Goal: Information Seeking & Learning: Learn about a topic

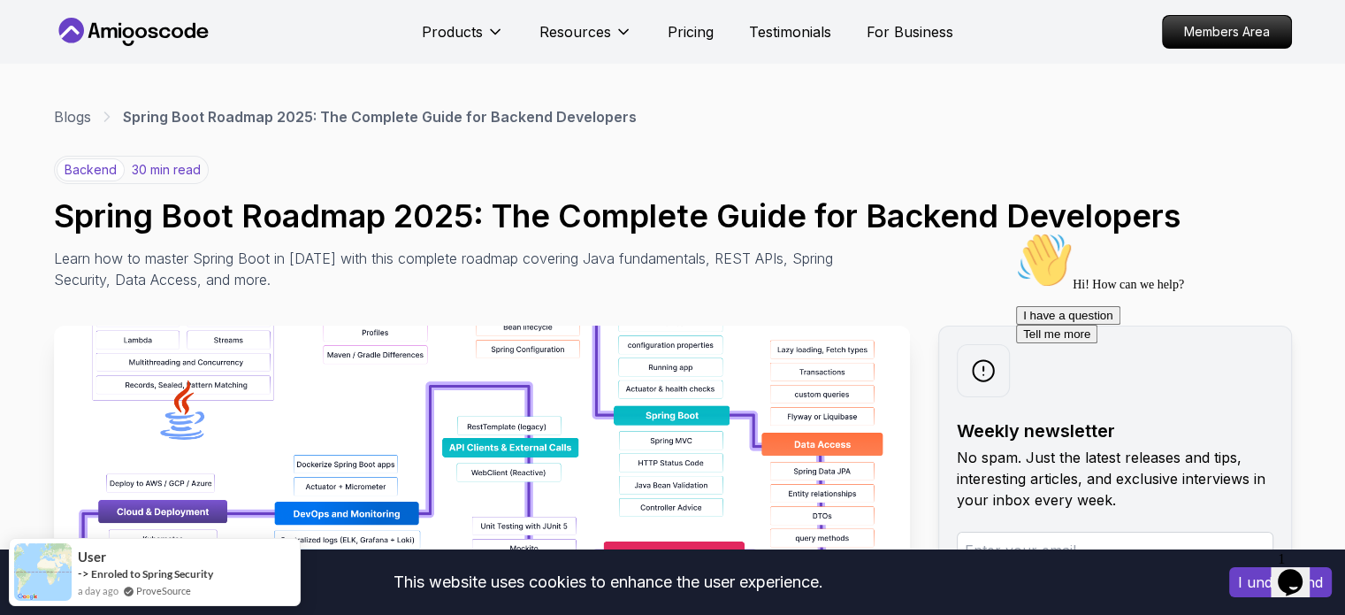
drag, startPoint x: 1304, startPoint y: 359, endPoint x: 2299, endPoint y: 657, distance: 1038.7
click at [1016, 232] on icon "Chat attention grabber" at bounding box center [1016, 232] width 0 height 0
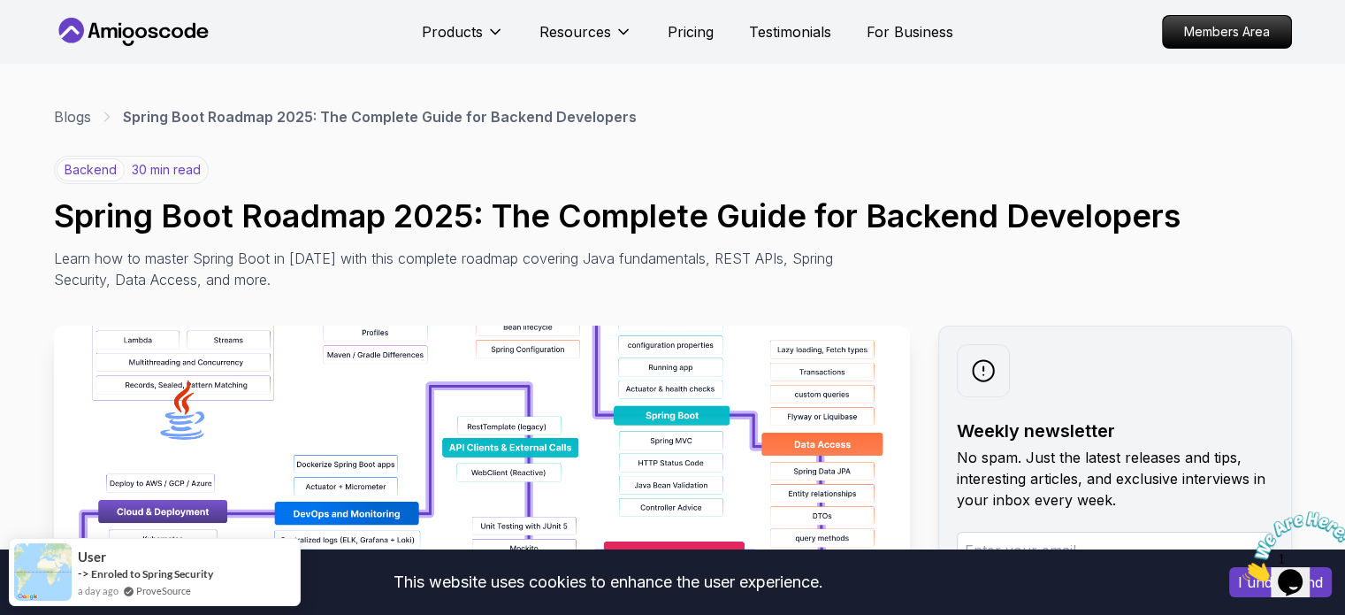
drag, startPoint x: 1331, startPoint y: 511, endPoint x: 2554, endPoint y: 1018, distance: 1324.1
click at [1243, 569] on icon "Close" at bounding box center [1243, 576] width 0 height 15
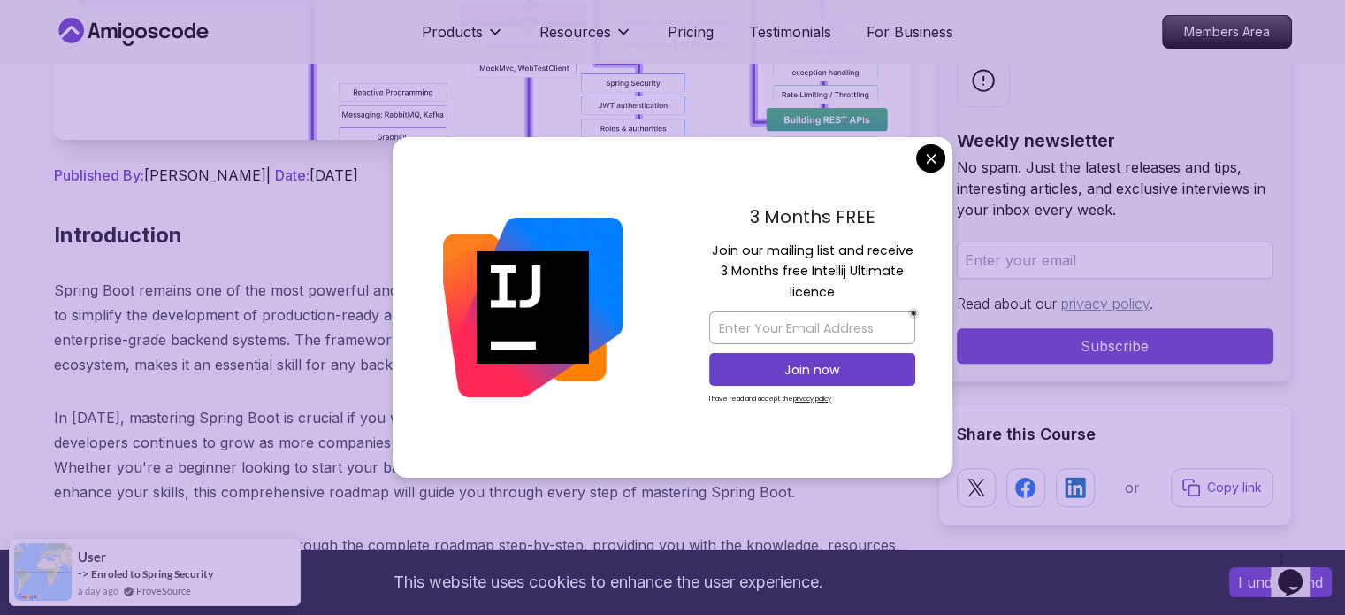
scroll to position [619, 0]
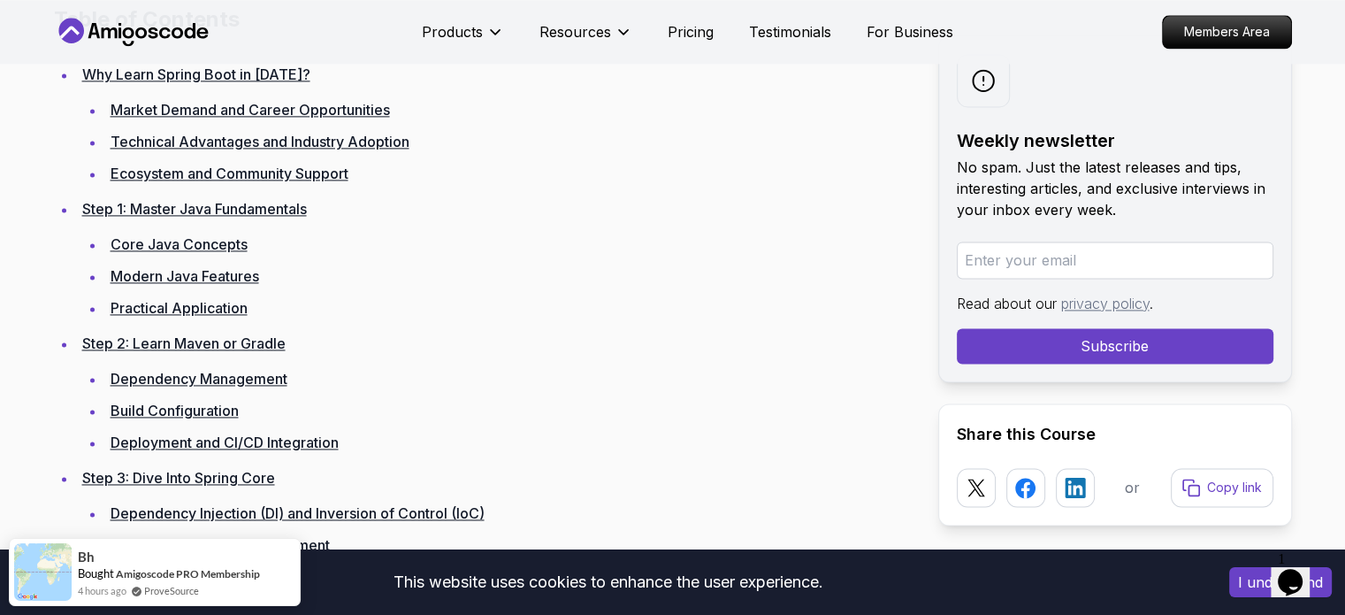
scroll to position [2565, 0]
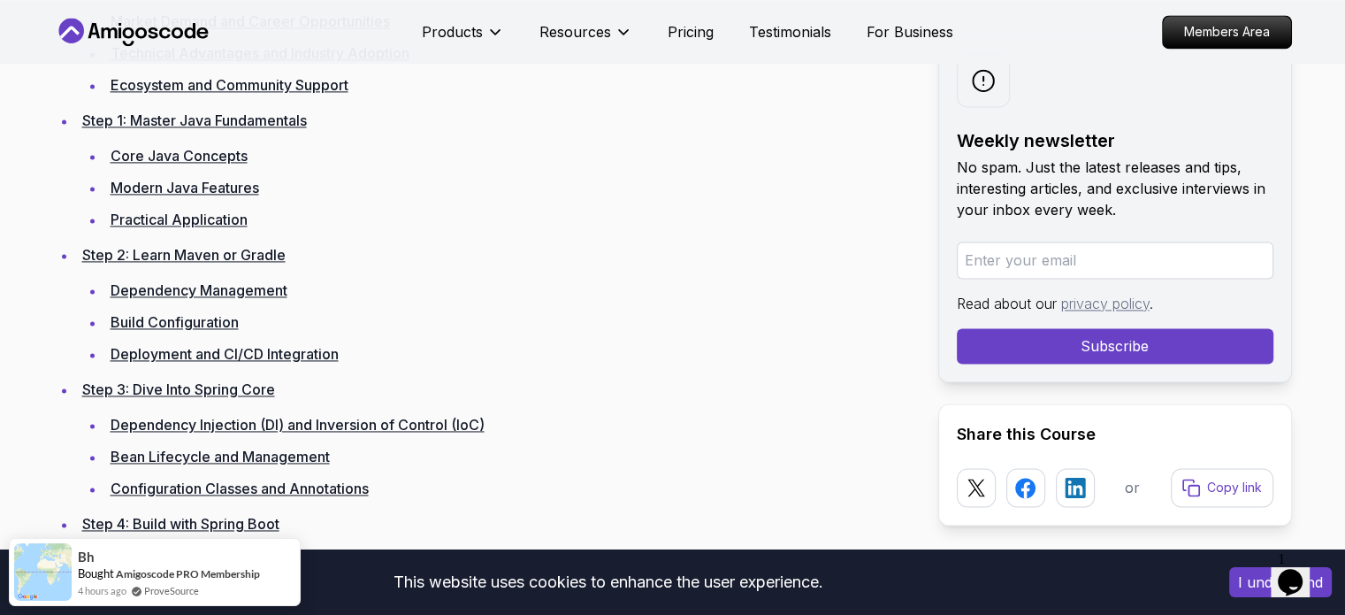
drag, startPoint x: 165, startPoint y: 282, endPoint x: 208, endPoint y: 240, distance: 60.0
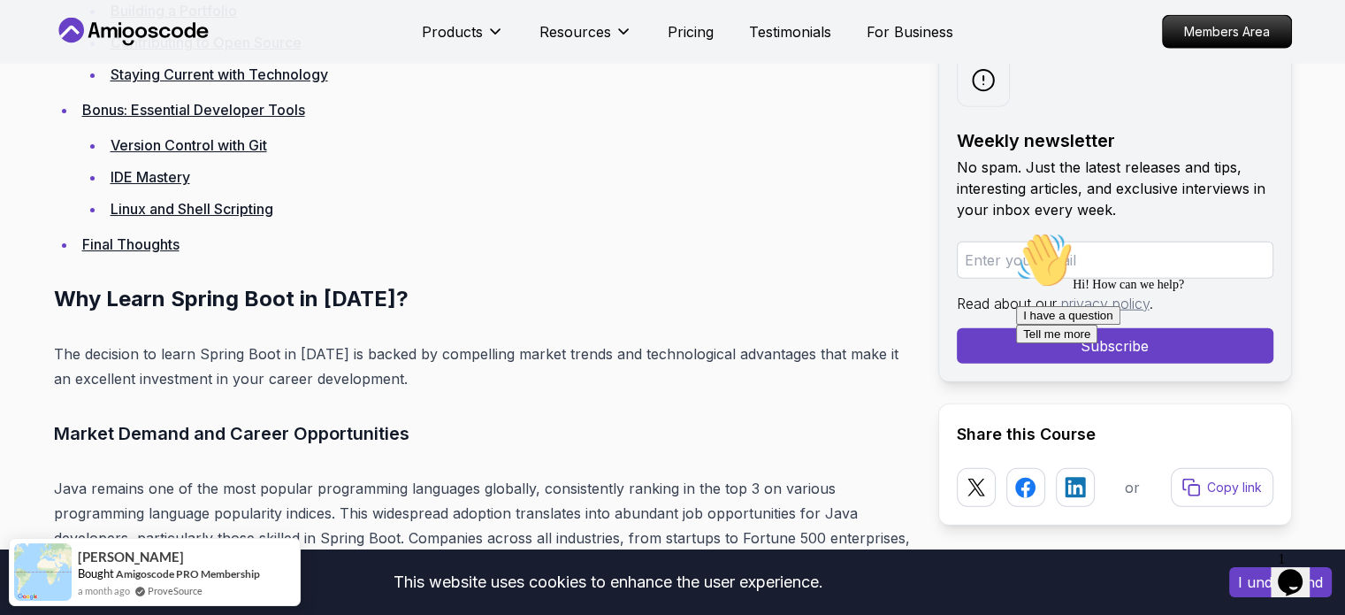
scroll to position [4334, 0]
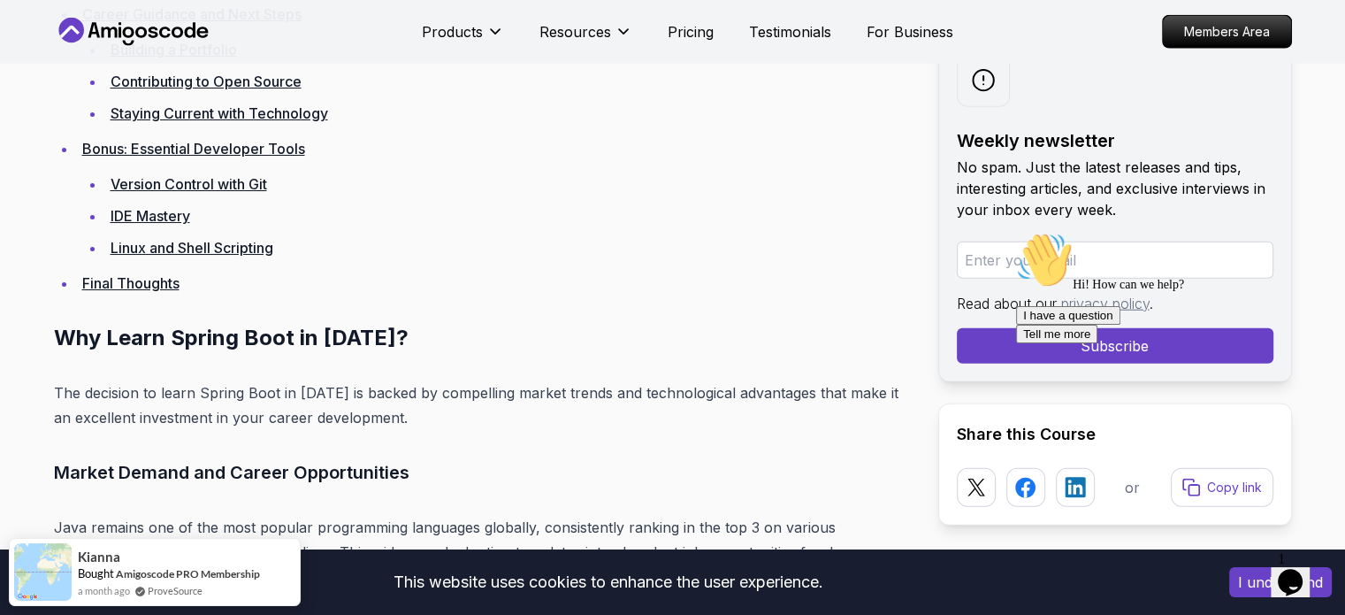
click at [1016, 232] on icon "Chat attention grabber" at bounding box center [1016, 232] width 0 height 0
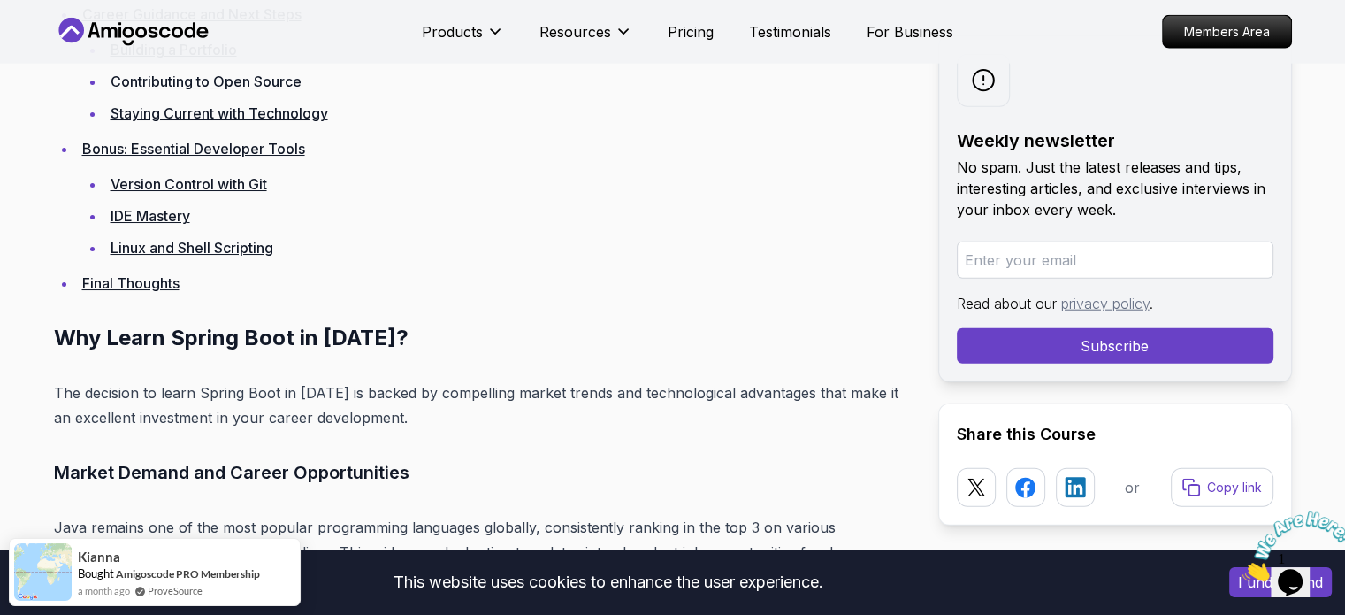
click at [1243, 569] on icon "Close" at bounding box center [1243, 576] width 0 height 15
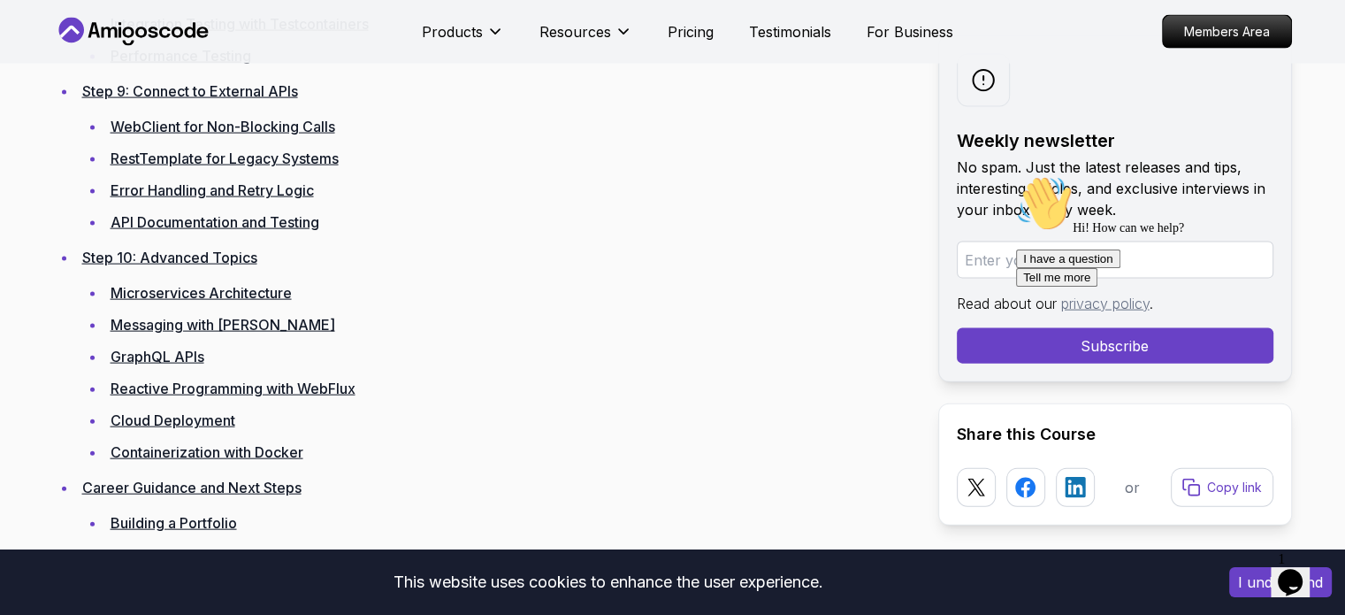
scroll to position [3892, 0]
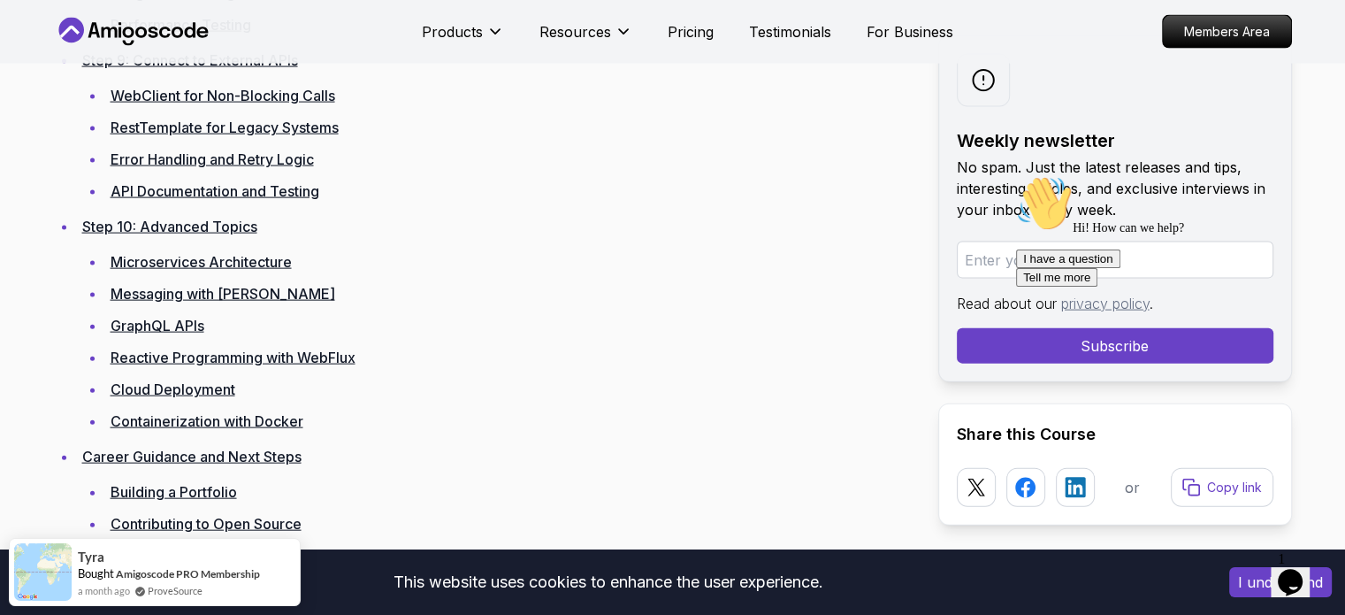
click at [1016, 175] on icon "Chat attention grabber" at bounding box center [1016, 175] width 0 height 0
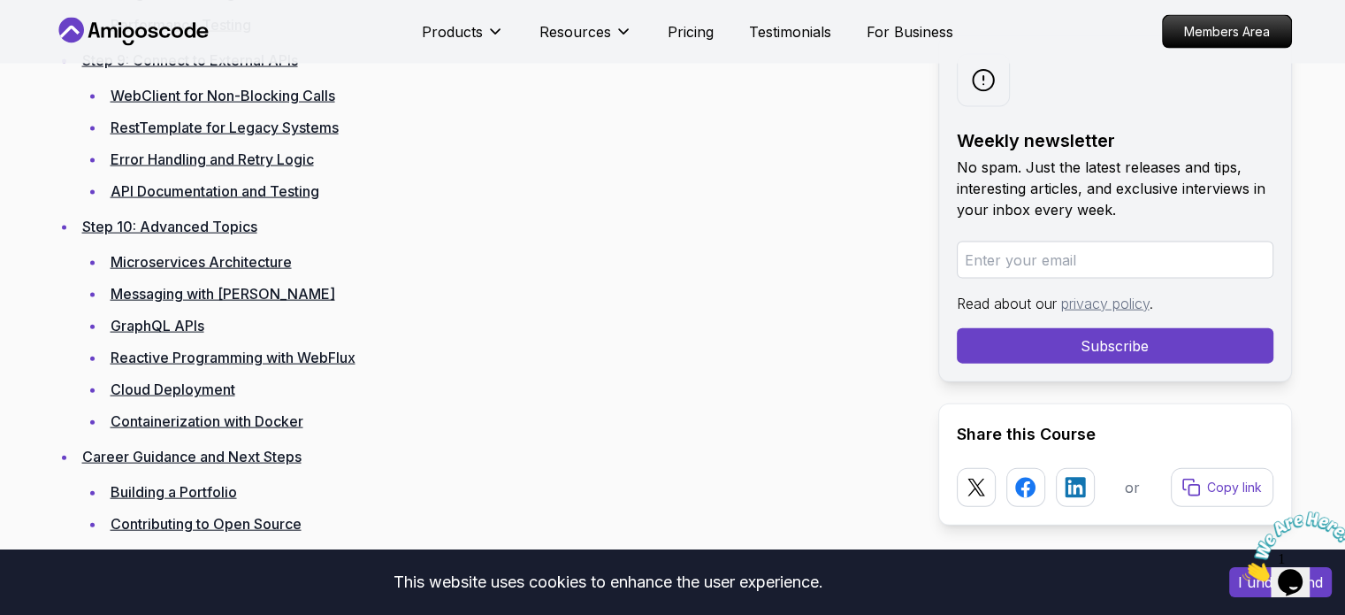
click at [1243, 569] on icon "Close" at bounding box center [1243, 576] width 0 height 15
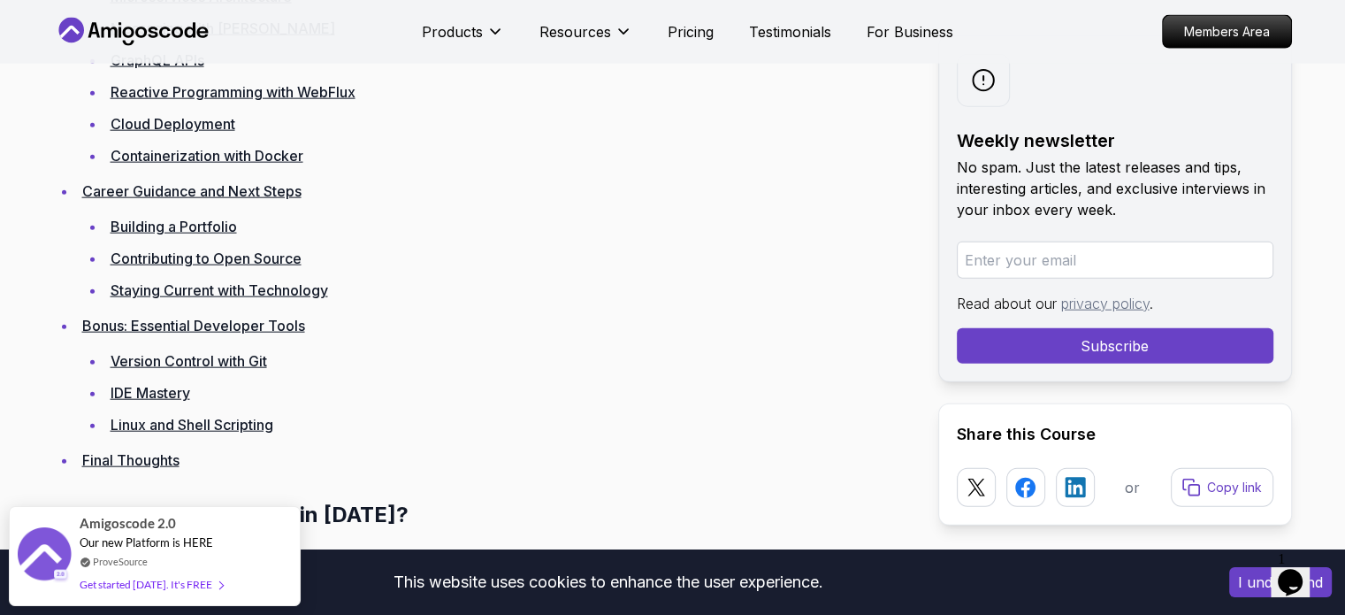
scroll to position [4245, 0]
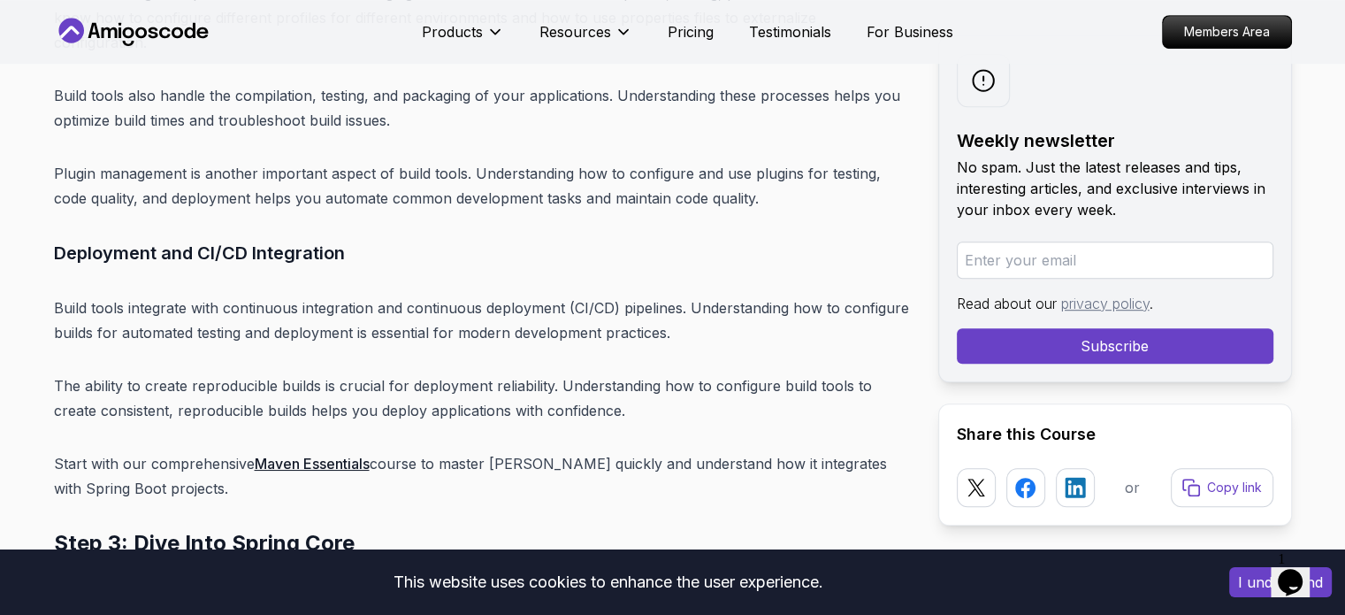
scroll to position [7868, 0]
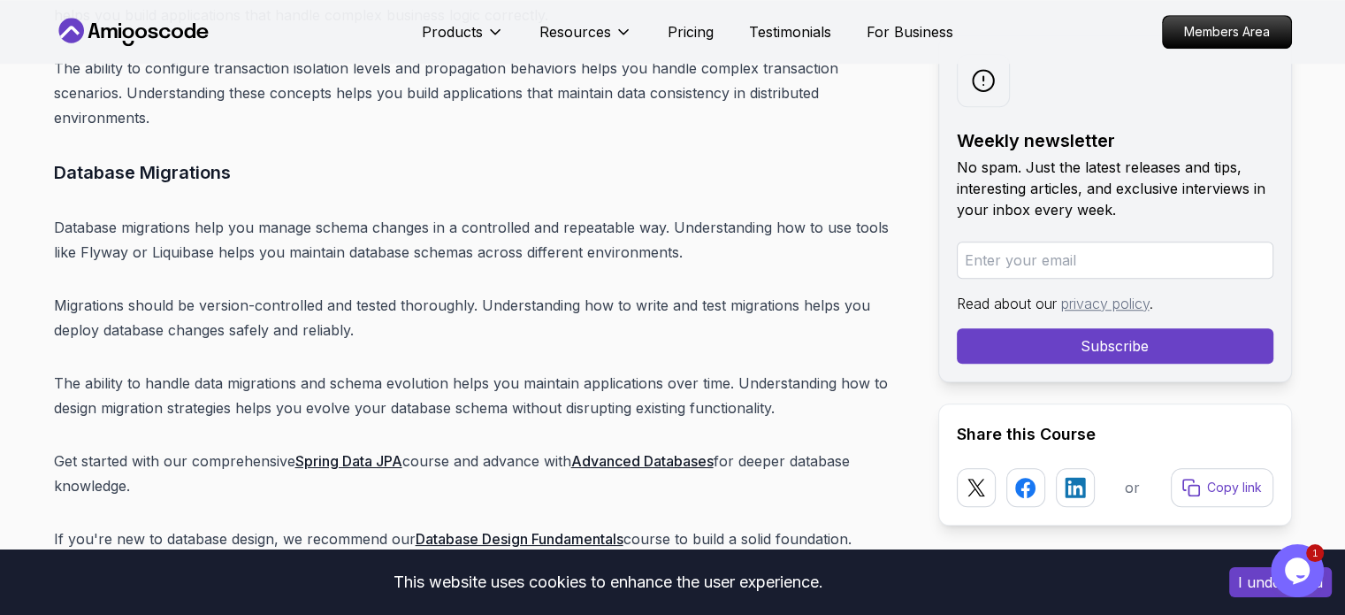
scroll to position [14909, 0]
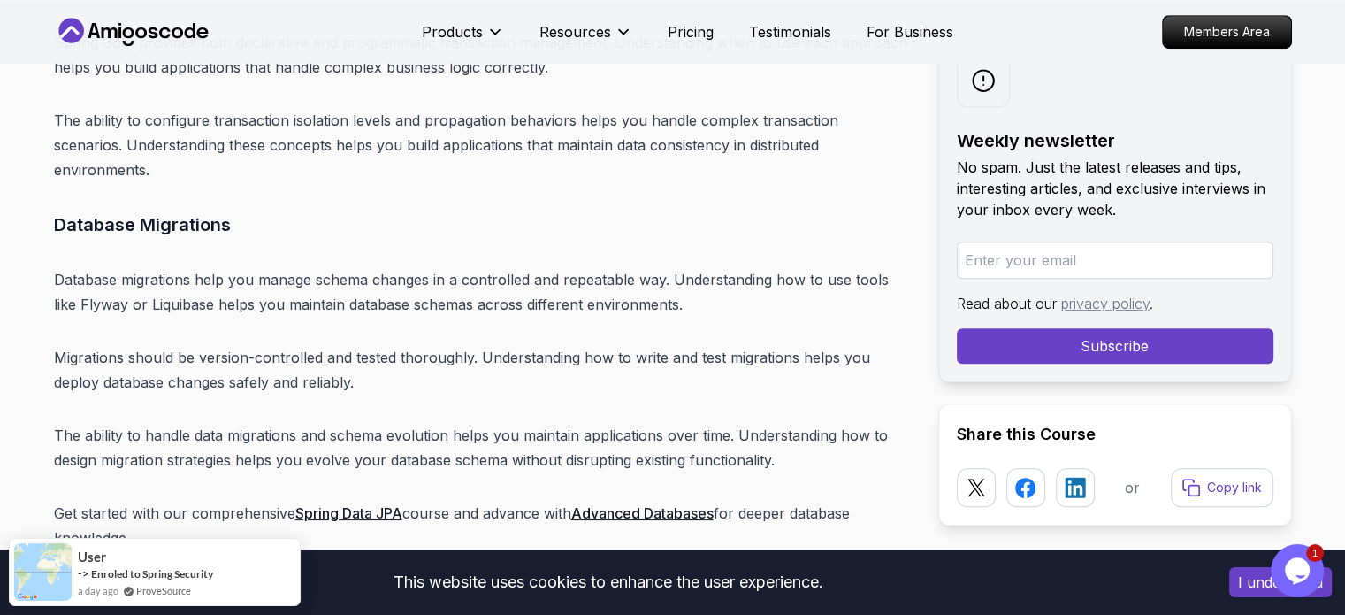
scroll to position [14820, 0]
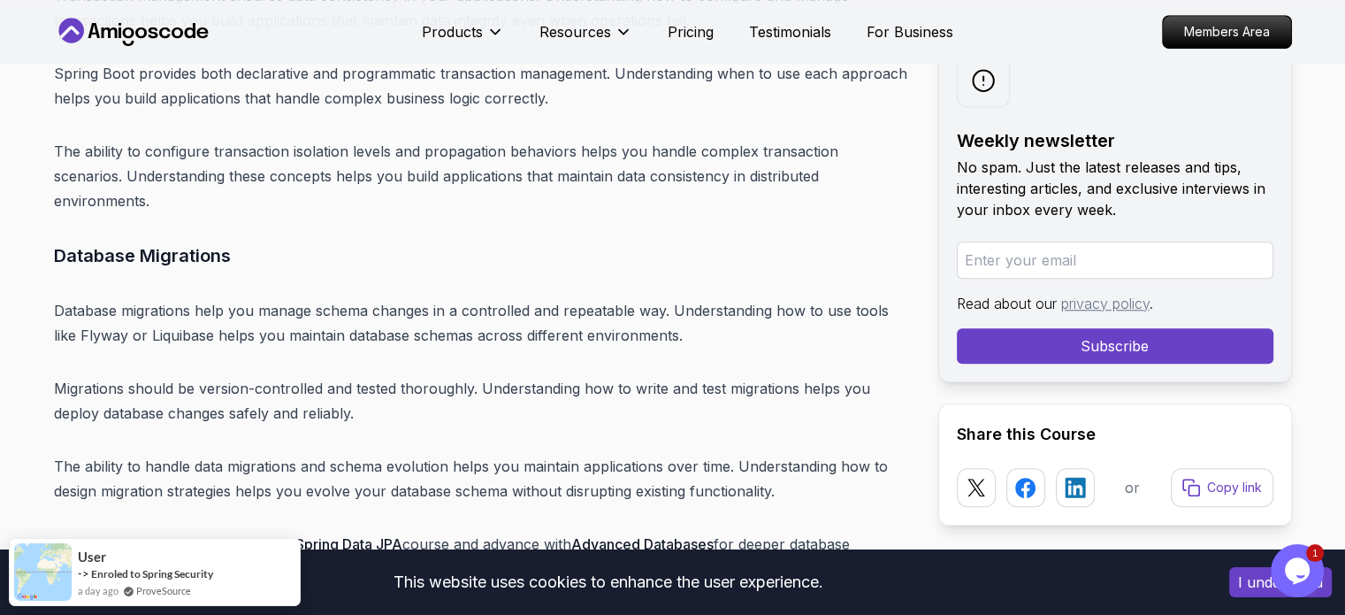
click at [163, 298] on p "Database migrations help you manage schema changes in a controlled and repeatab…" at bounding box center [482, 323] width 856 height 50
copy p "Liquibase"
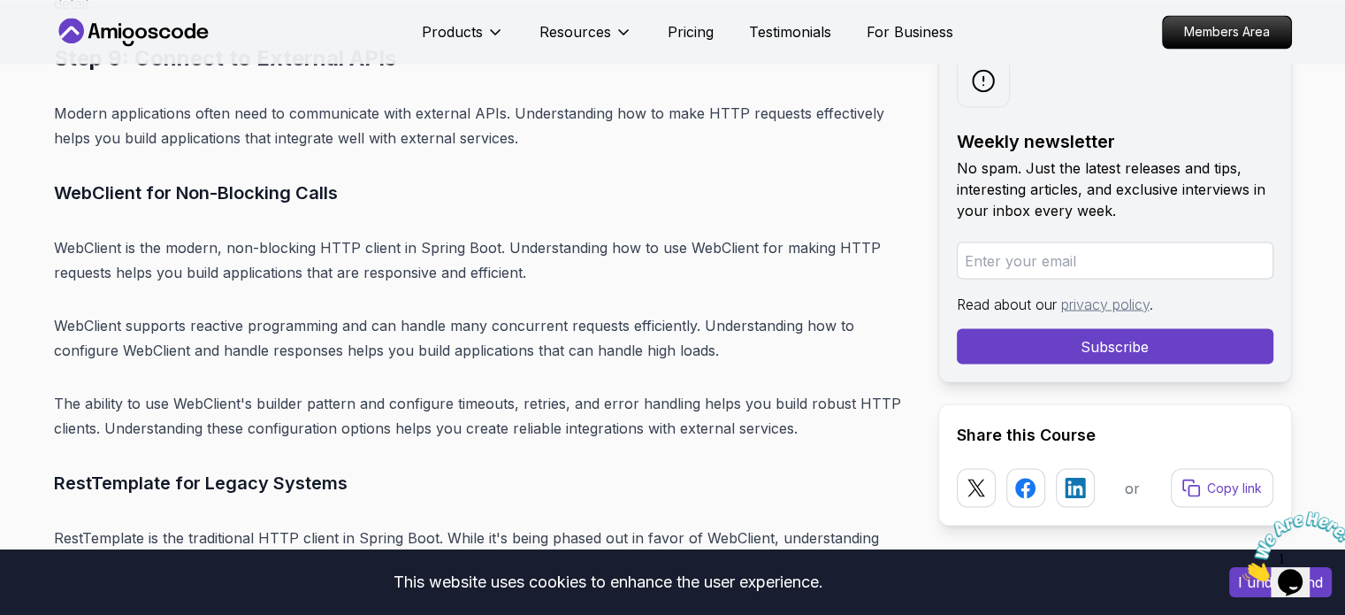
scroll to position [16759, 0]
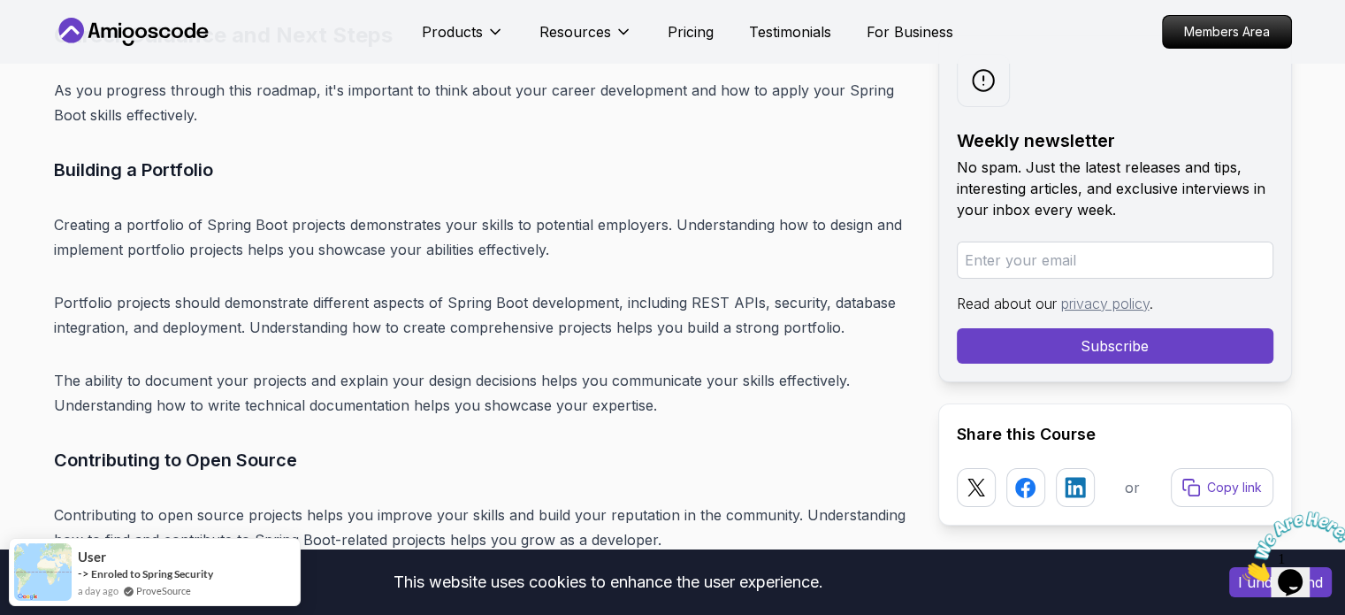
scroll to position [20162, 0]
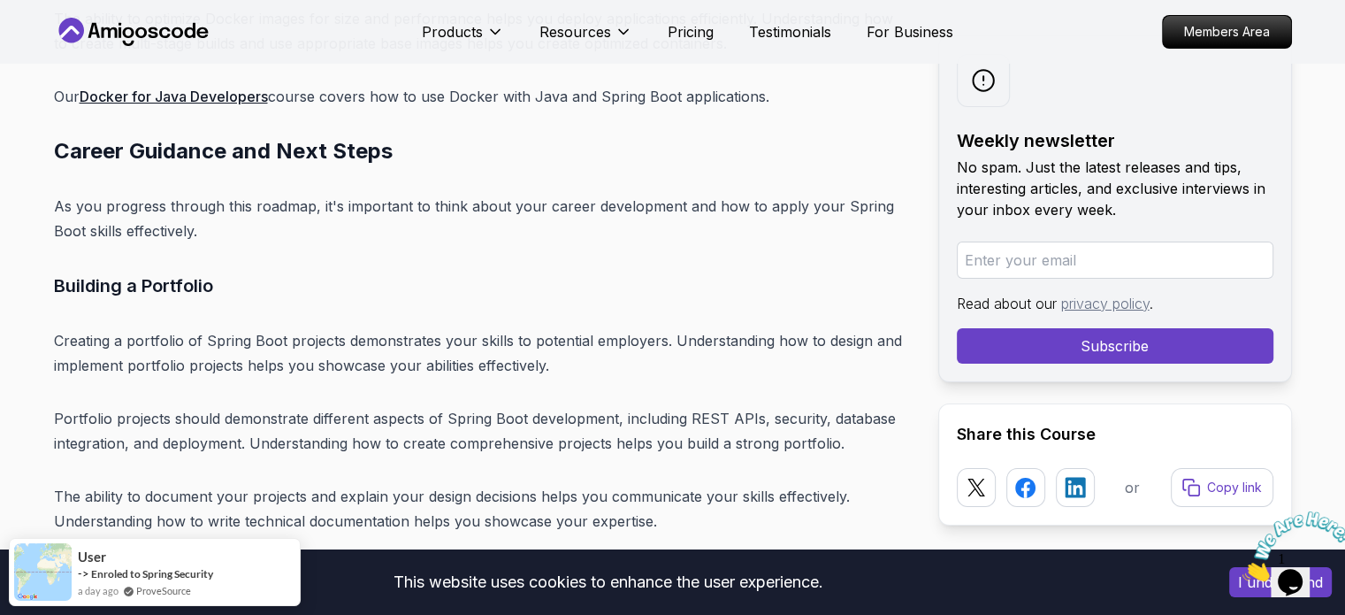
scroll to position [20074, 0]
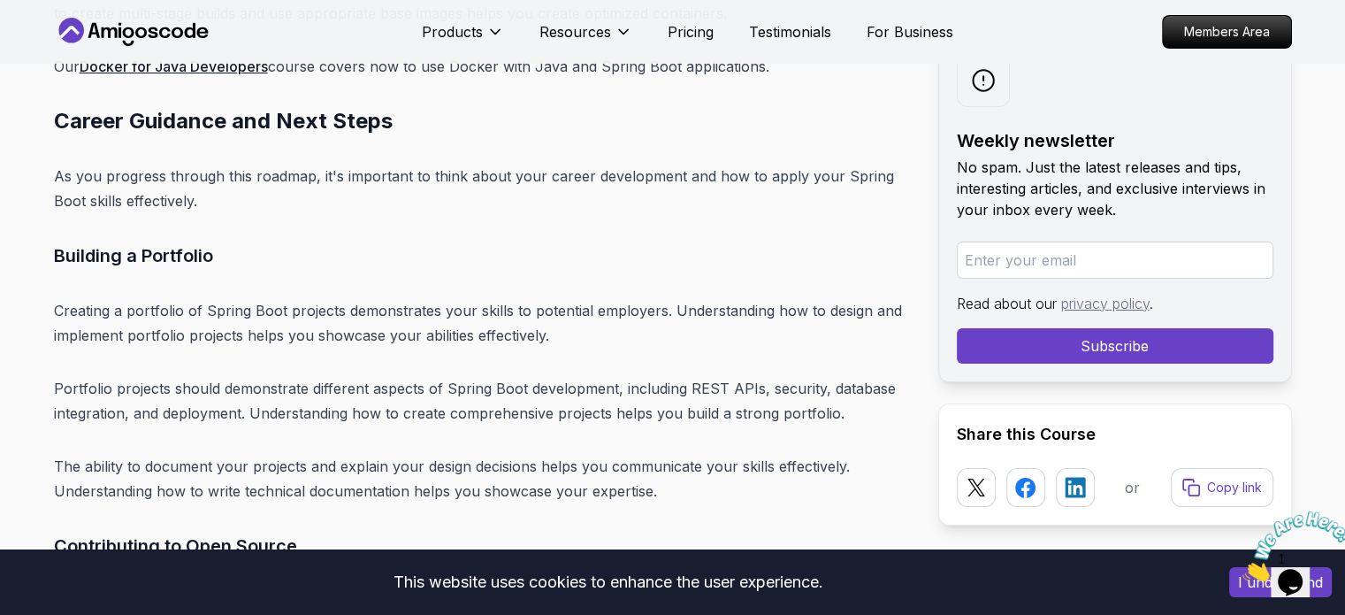
click at [143, 376] on p "Portfolio projects should demonstrate different aspects of Spring Boot developm…" at bounding box center [482, 401] width 856 height 50
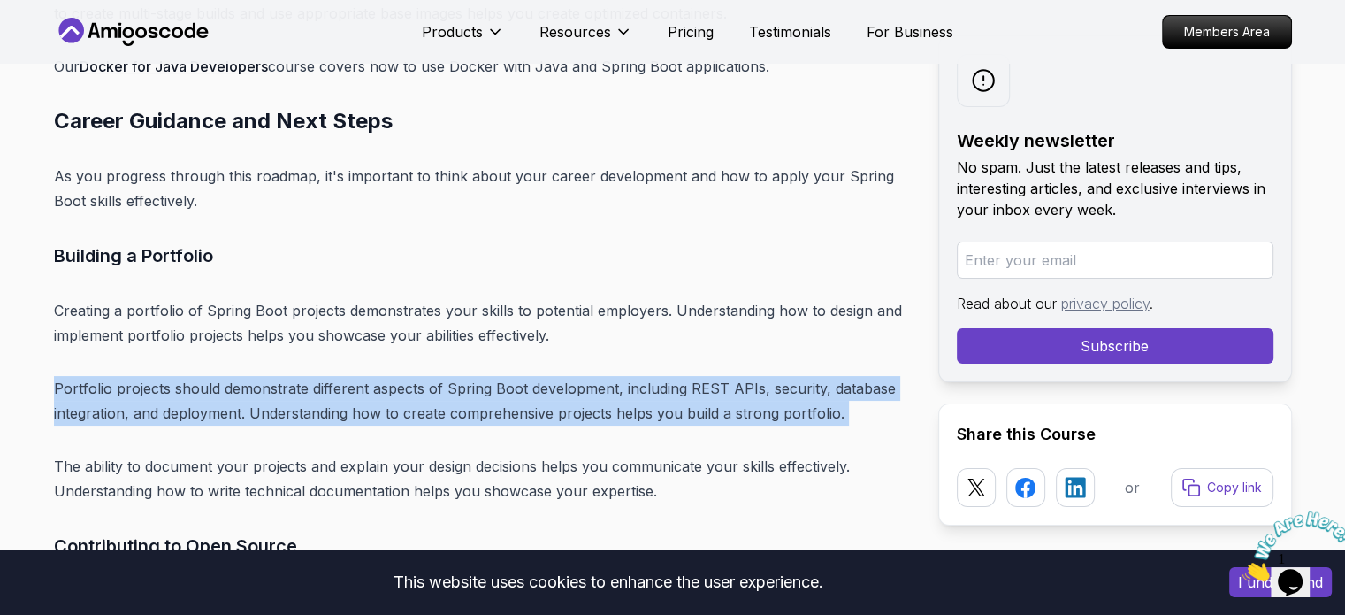
click at [143, 376] on p "Portfolio projects should demonstrate different aspects of Spring Boot developm…" at bounding box center [482, 401] width 856 height 50
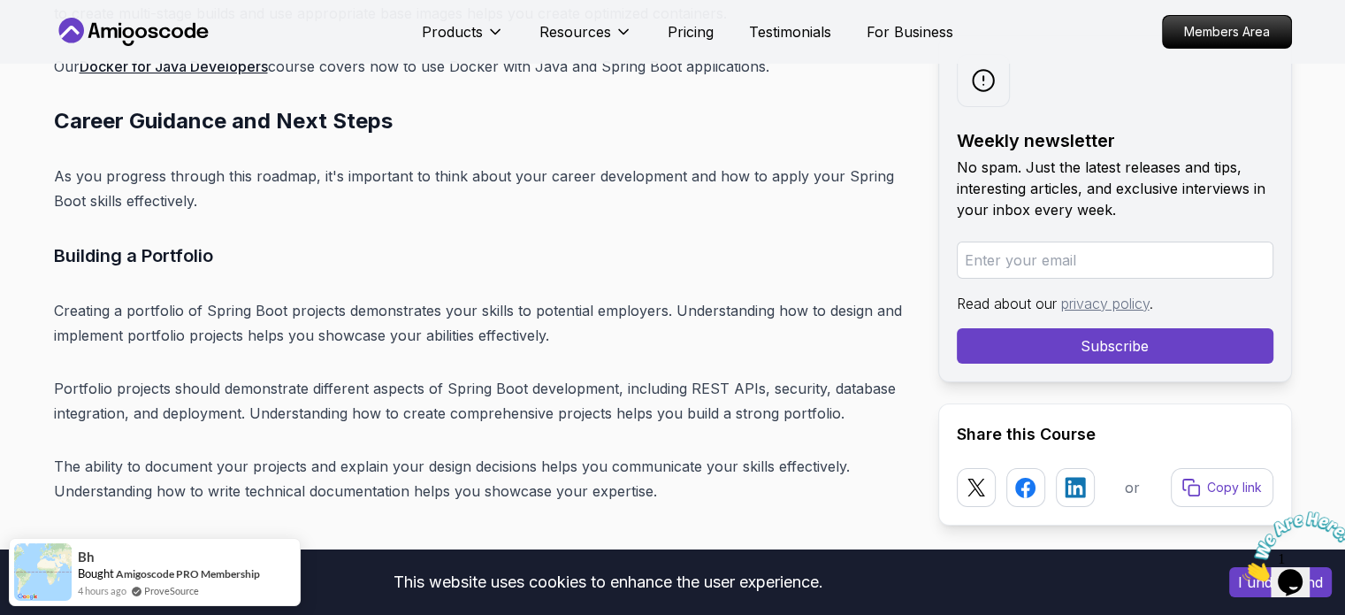
click at [81, 454] on p "The ability to document your projects and explain your design decisions helps y…" at bounding box center [482, 479] width 856 height 50
click at [86, 454] on p "The ability to document your projects and explain your design decisions helps y…" at bounding box center [482, 479] width 856 height 50
click at [88, 454] on p "The ability to document your projects and explain your design decisions helps y…" at bounding box center [482, 479] width 856 height 50
click at [96, 454] on p "The ability to document your projects and explain your design decisions helps y…" at bounding box center [482, 479] width 856 height 50
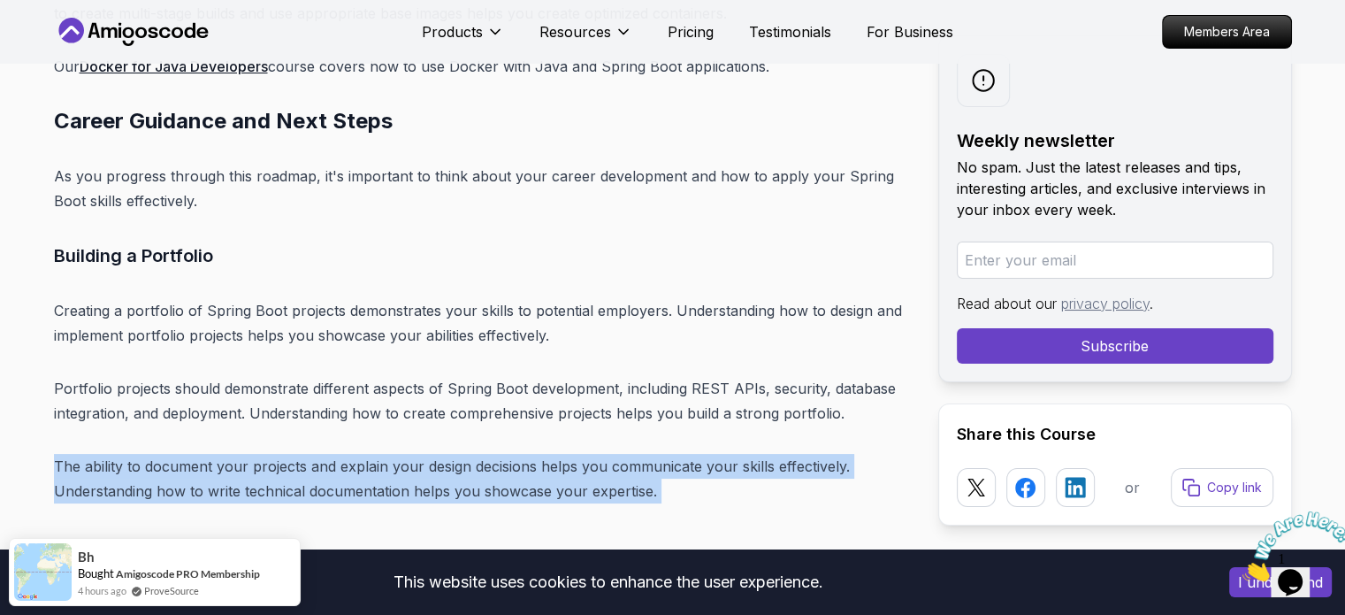
click at [96, 454] on p "The ability to document your projects and explain your design decisions helps y…" at bounding box center [482, 479] width 856 height 50
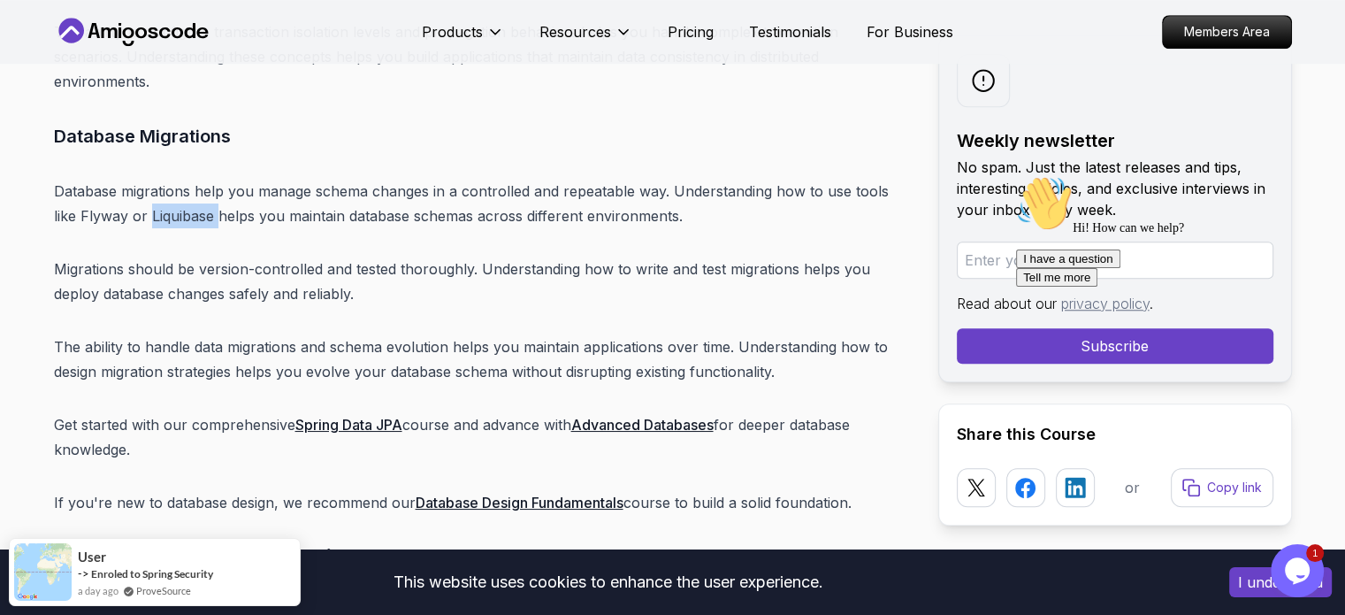
scroll to position [15086, 0]
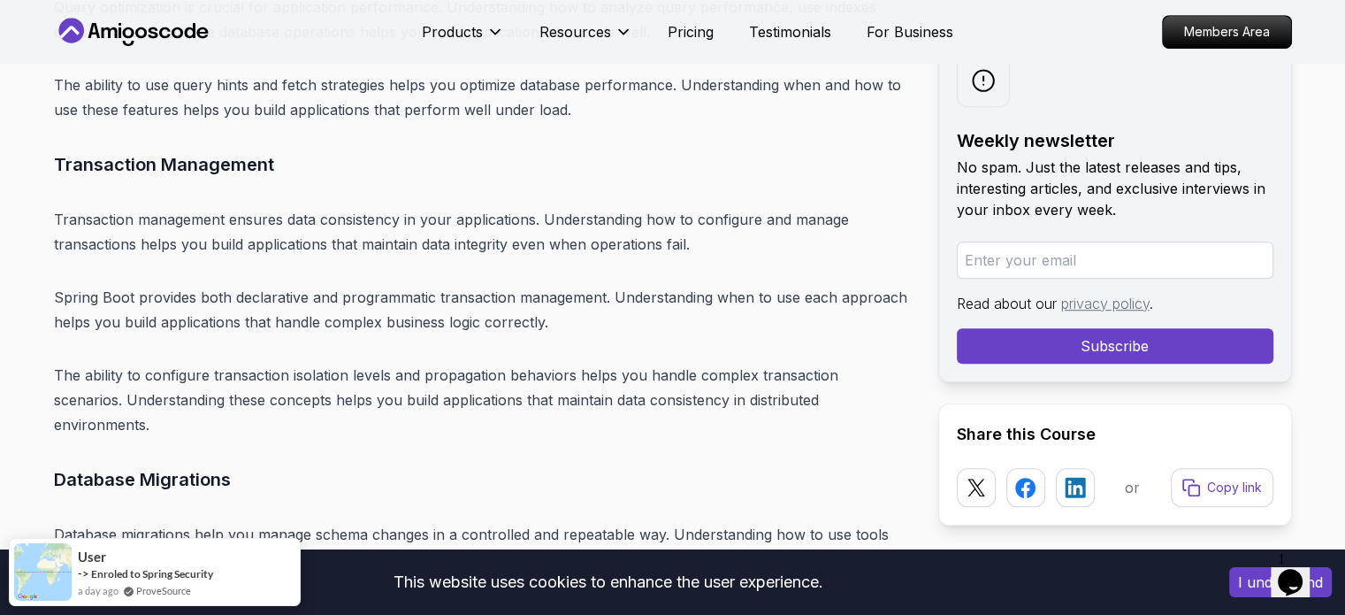
drag, startPoint x: 934, startPoint y: 157, endPoint x: 573, endPoint y: 183, distance: 361.8
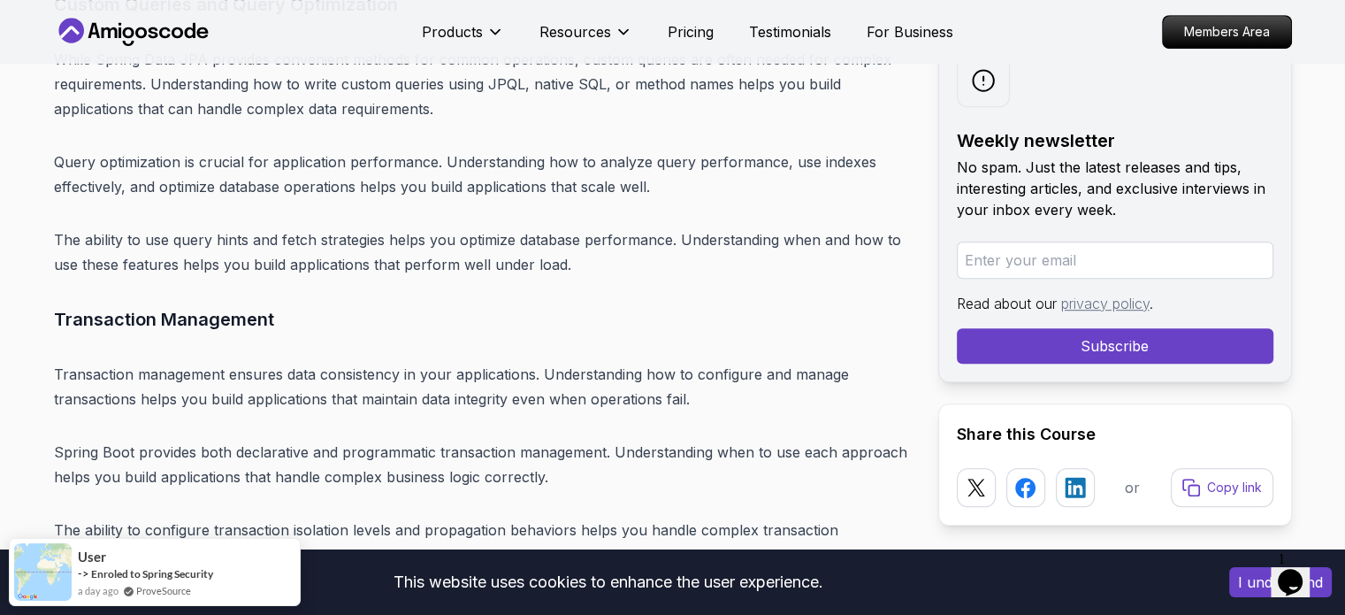
scroll to position [14530, 0]
